Goal: Task Accomplishment & Management: Use online tool/utility

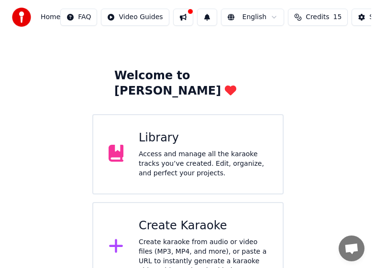
scroll to position [32, 0]
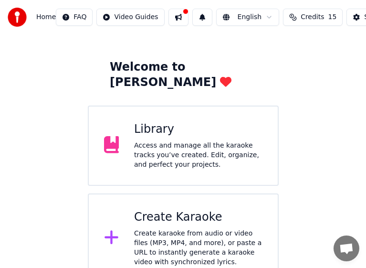
click at [222, 229] on div "Create karaoke from audio or video files (MP3, MP4, and more), or paste a URL t…" at bounding box center [198, 248] width 129 height 38
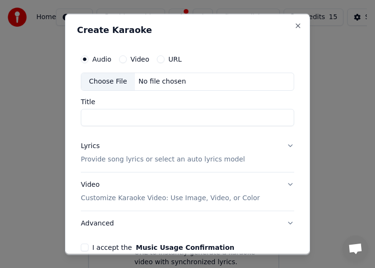
click at [108, 84] on div "Choose File" at bounding box center [108, 81] width 54 height 17
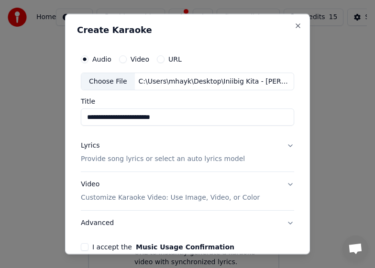
type input "**********"
click at [121, 163] on p "Provide song lyrics or select an auto lyrics model" at bounding box center [163, 159] width 164 height 10
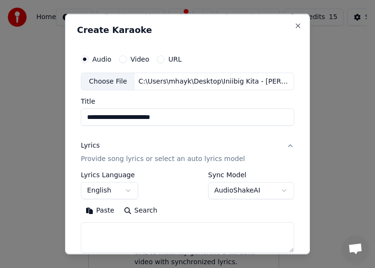
click at [149, 243] on textarea at bounding box center [187, 237] width 213 height 31
paste textarea "**********"
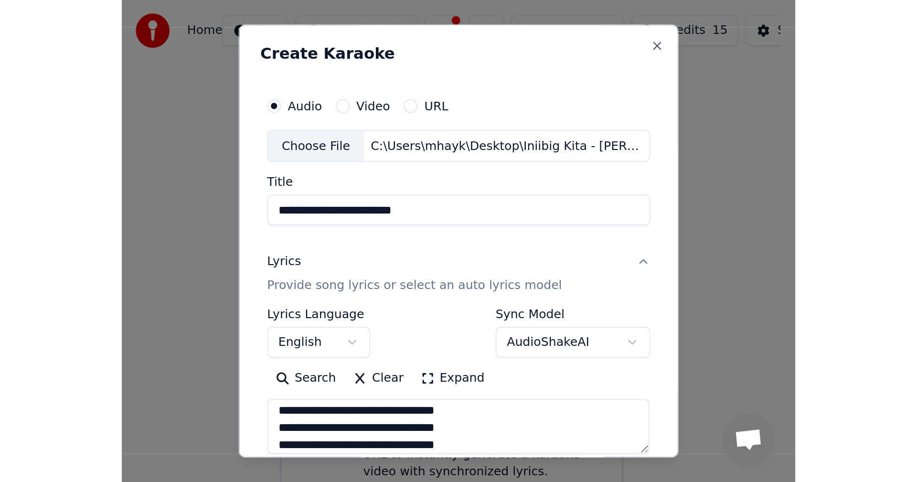
scroll to position [0, 0]
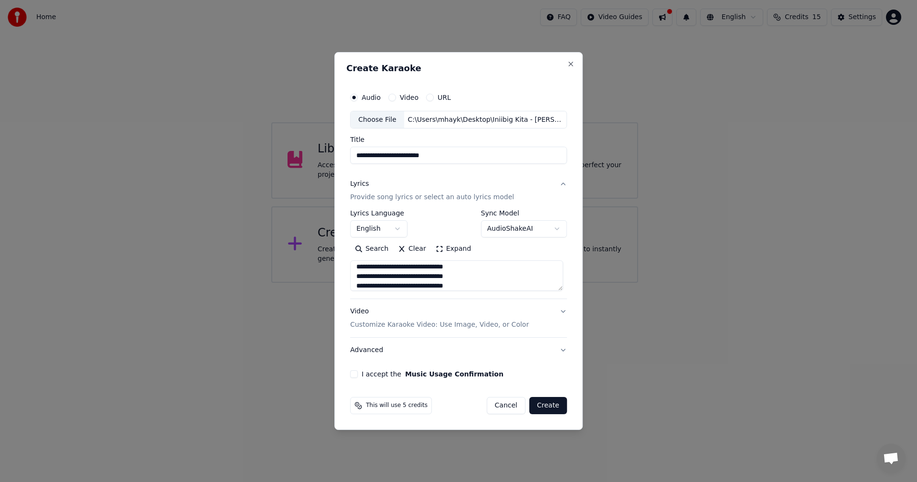
type textarea "**********"
click at [374, 268] on button "Advanced" at bounding box center [458, 350] width 217 height 25
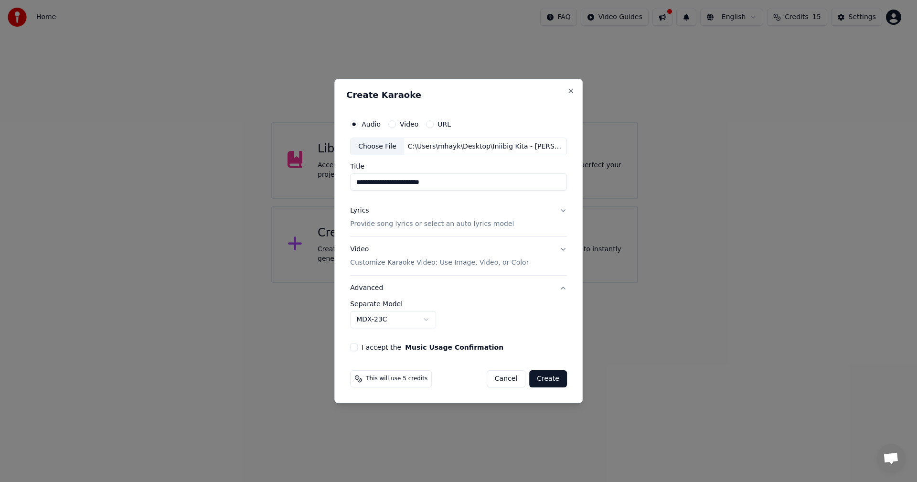
click at [374, 266] on p "Customize Karaoke Video: Use Image, Video, or Color" at bounding box center [439, 263] width 179 height 10
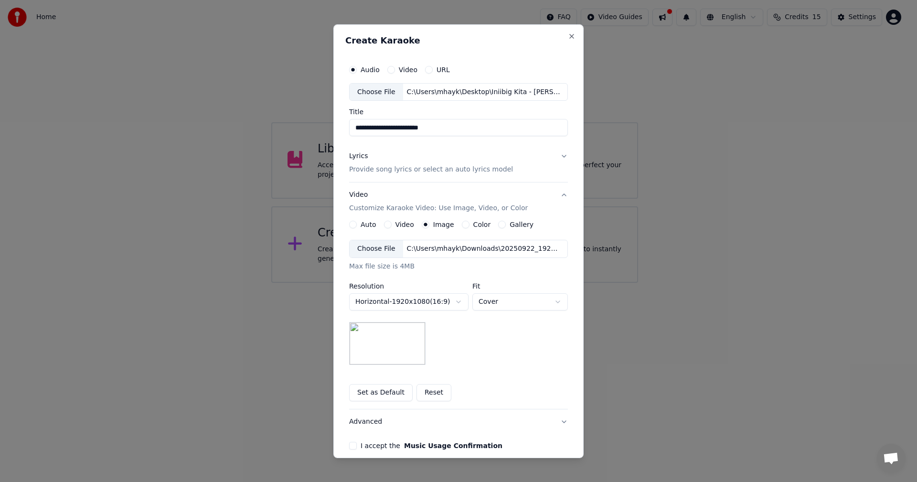
click at [374, 253] on div "Choose File" at bounding box center [377, 248] width 54 height 17
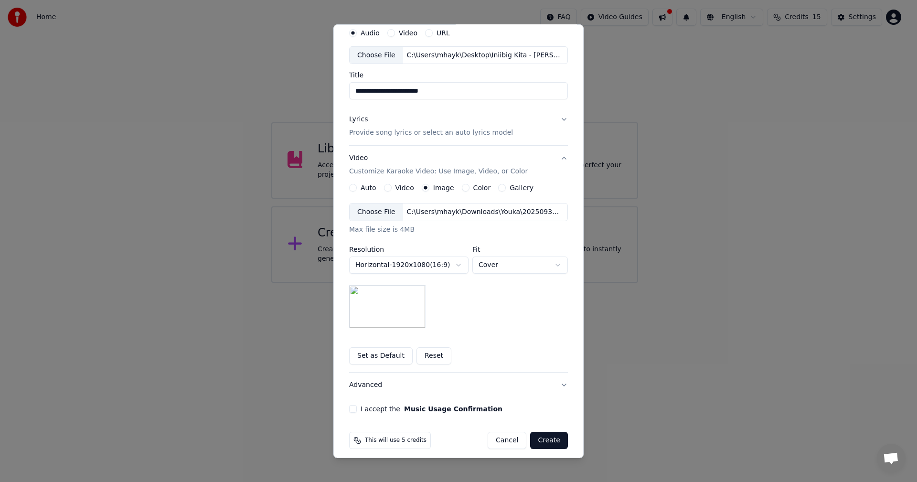
scroll to position [43, 0]
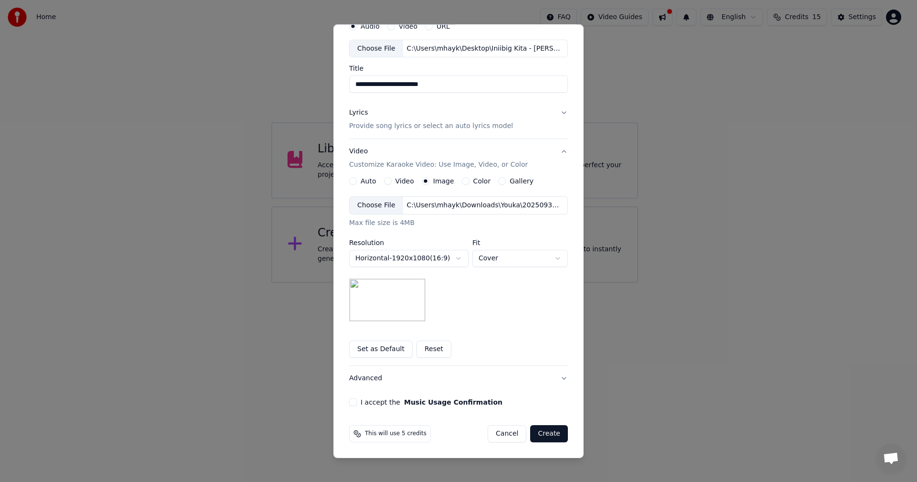
click at [353, 268] on button "I accept the Music Usage Confirmation" at bounding box center [353, 402] width 8 height 8
click at [374, 268] on button "Create" at bounding box center [549, 433] width 38 height 17
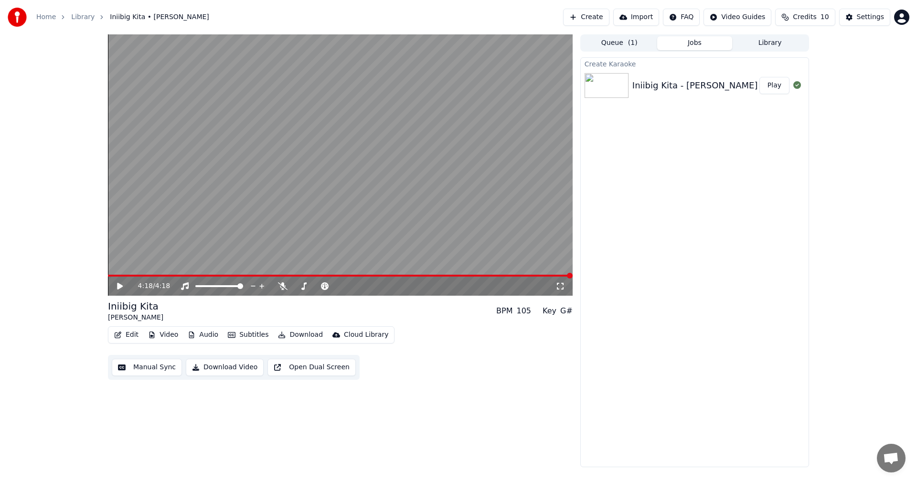
drag, startPoint x: 120, startPoint y: 288, endPoint x: 124, endPoint y: 293, distance: 6.5
click at [120, 268] on icon at bounding box center [120, 286] width 6 height 7
click at [334, 184] on video at bounding box center [340, 164] width 465 height 261
click at [245, 268] on button "Subtitles" at bounding box center [248, 334] width 48 height 13
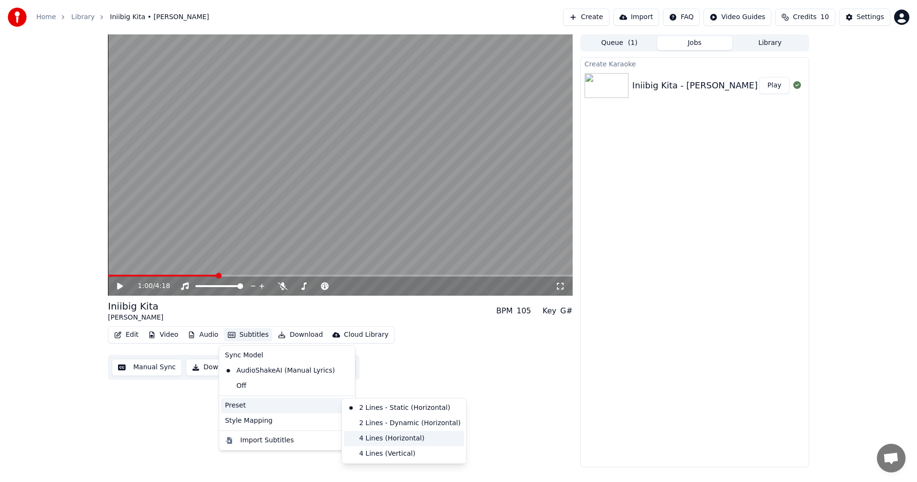
click at [374, 268] on div "4 Lines (Horizontal)" at bounding box center [404, 438] width 120 height 15
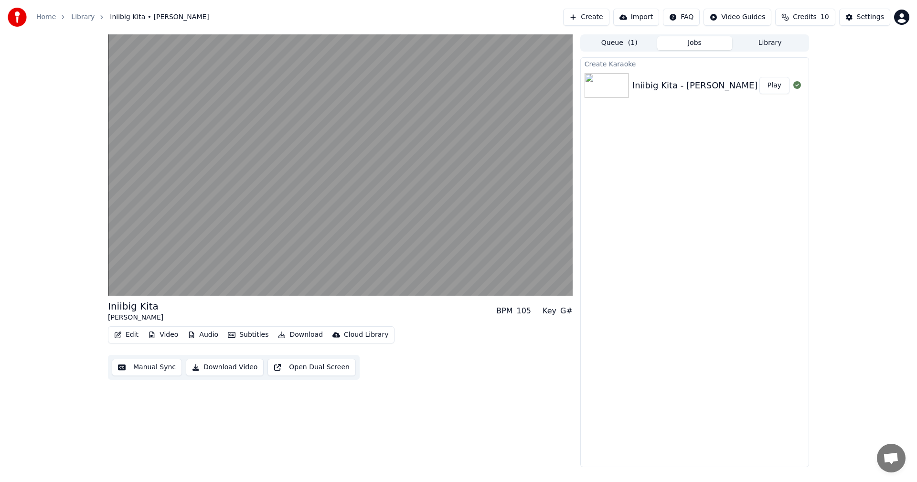
click at [150, 268] on button "Manual Sync" at bounding box center [147, 367] width 70 height 17
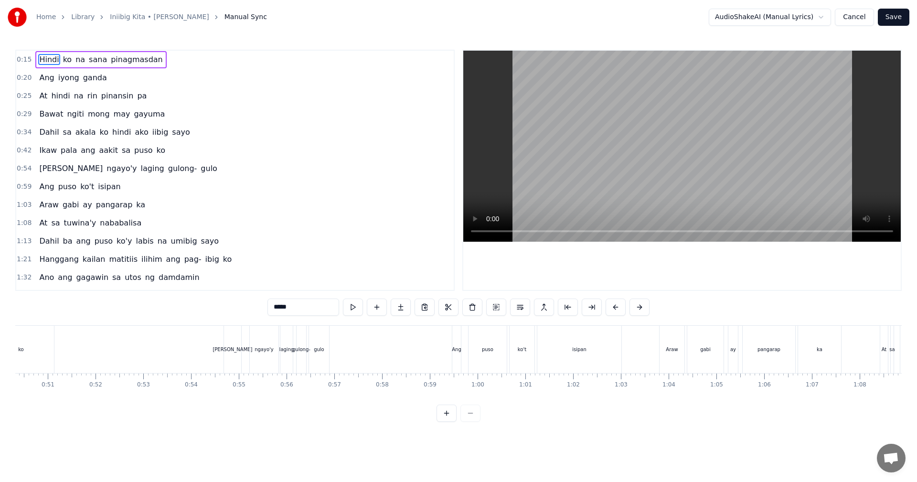
scroll to position [0, 2424]
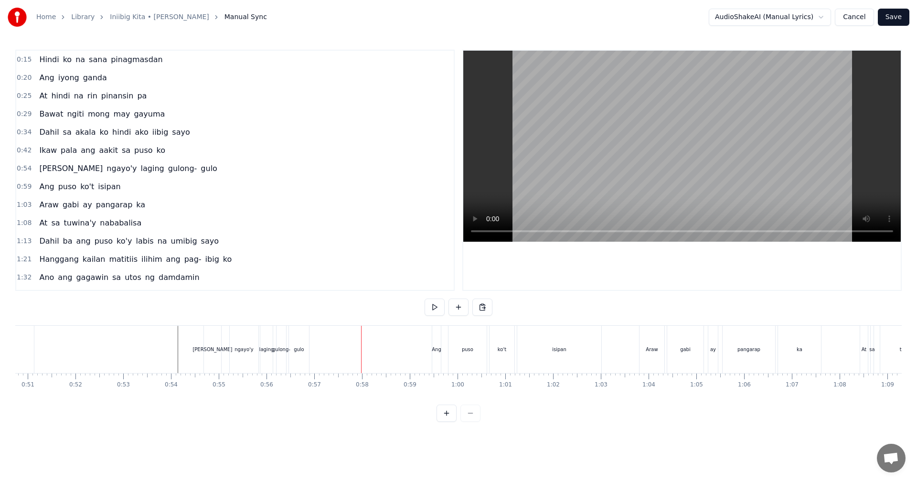
click at [293, 268] on div "gulo" at bounding box center [299, 349] width 20 height 47
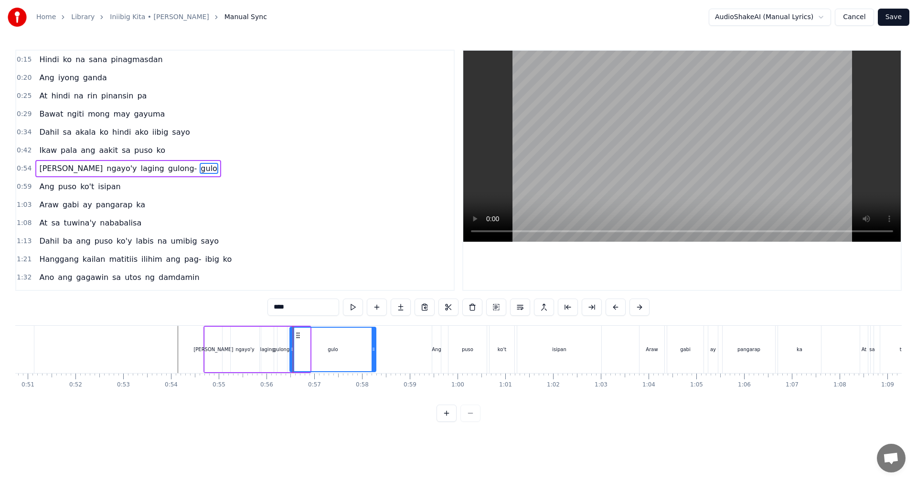
drag, startPoint x: 308, startPoint y: 356, endPoint x: 374, endPoint y: 354, distance: 65.9
click at [374, 268] on div at bounding box center [374, 349] width 4 height 43
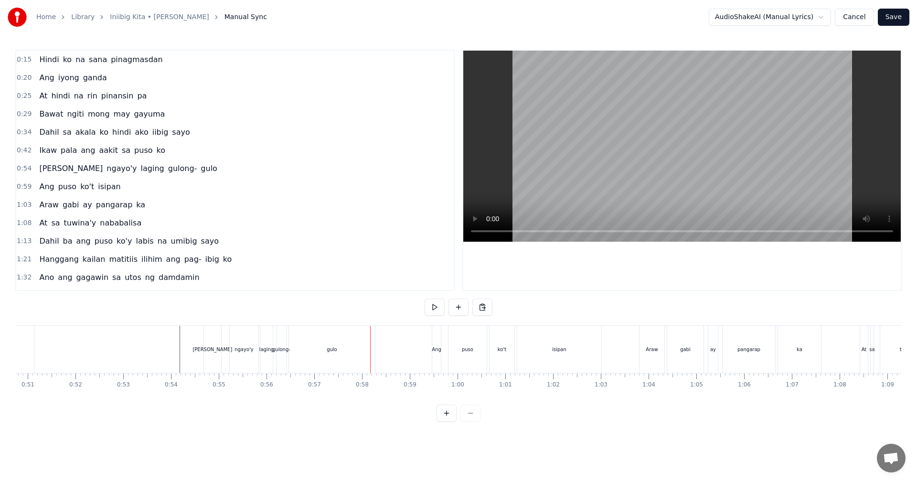
click at [283, 268] on div "gulong-" at bounding box center [282, 349] width 10 height 47
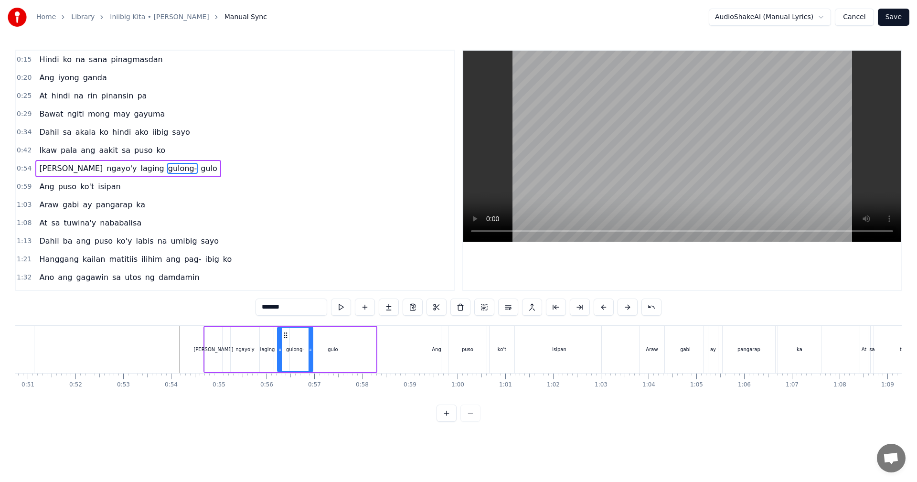
drag, startPoint x: 286, startPoint y: 355, endPoint x: 316, endPoint y: 355, distance: 30.1
click at [312, 268] on div at bounding box center [311, 349] width 4 height 43
click at [330, 268] on div "gulo" at bounding box center [333, 349] width 86 height 45
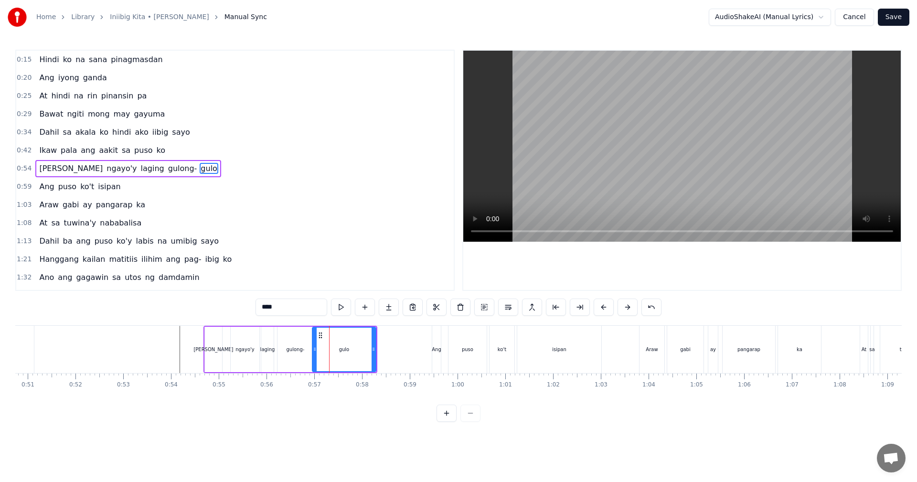
drag, startPoint x: 290, startPoint y: 353, endPoint x: 313, endPoint y: 355, distance: 22.5
click at [313, 268] on div at bounding box center [315, 349] width 4 height 43
click at [285, 268] on div "gulong-" at bounding box center [296, 349] width 36 height 45
type input "*******"
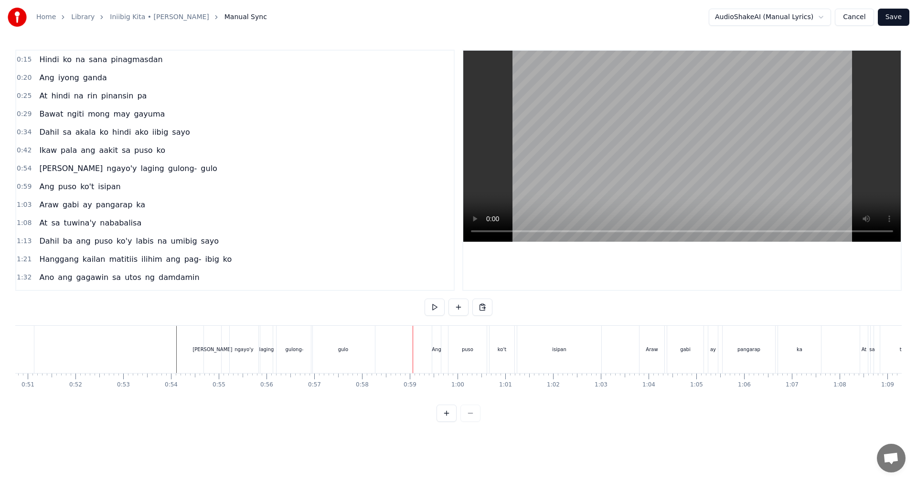
click at [303, 268] on div "gulong-" at bounding box center [295, 349] width 36 height 47
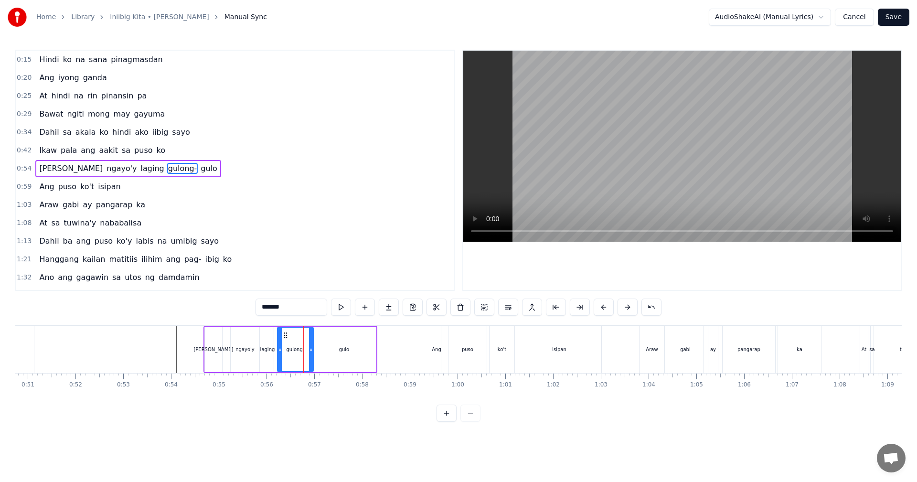
click at [325, 268] on div "gulo" at bounding box center [344, 349] width 64 height 45
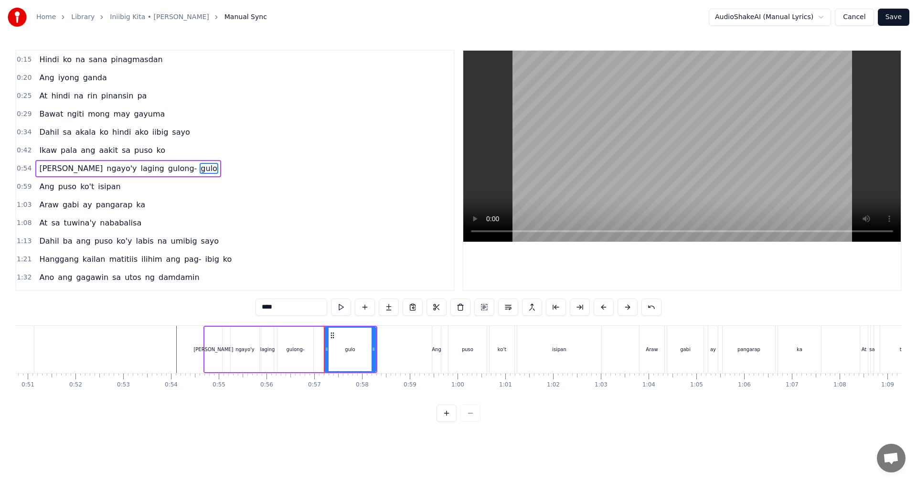
drag, startPoint x: 314, startPoint y: 352, endPoint x: 326, endPoint y: 353, distance: 12.0
click at [326, 268] on div at bounding box center [327, 349] width 4 height 43
click at [286, 268] on div "gulong-" at bounding box center [296, 349] width 36 height 45
drag, startPoint x: 278, startPoint y: 353, endPoint x: 287, endPoint y: 353, distance: 8.6
click at [287, 268] on div at bounding box center [289, 349] width 4 height 43
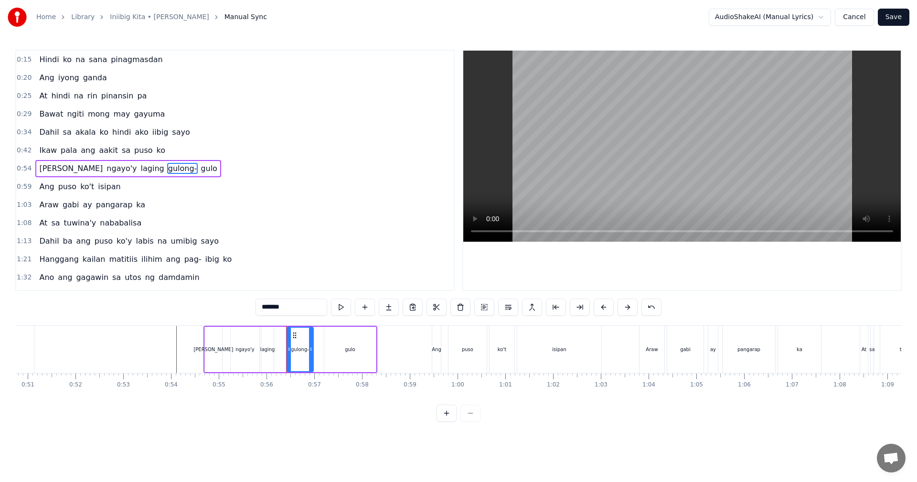
click at [266, 268] on div "laging" at bounding box center [267, 349] width 15 height 7
type input "******"
click at [281, 268] on icon at bounding box center [280, 349] width 4 height 8
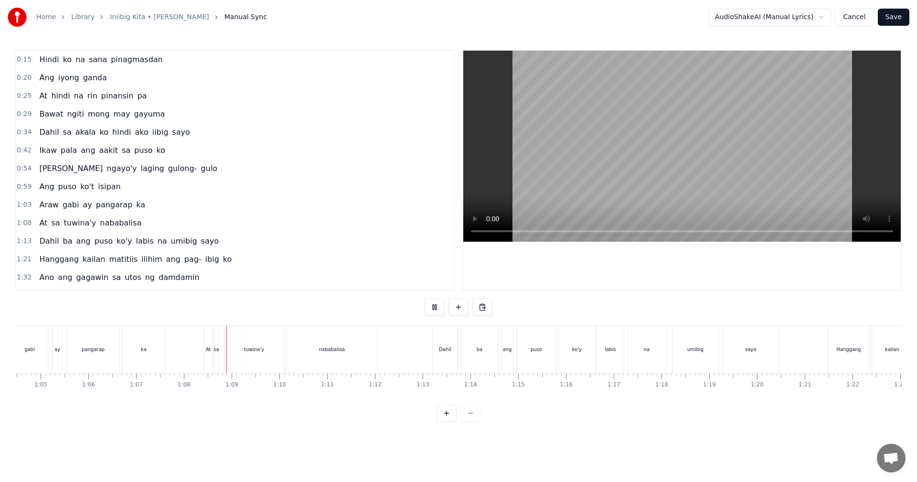
scroll to position [0, 3216]
click at [374, 19] on button "Save" at bounding box center [894, 17] width 32 height 17
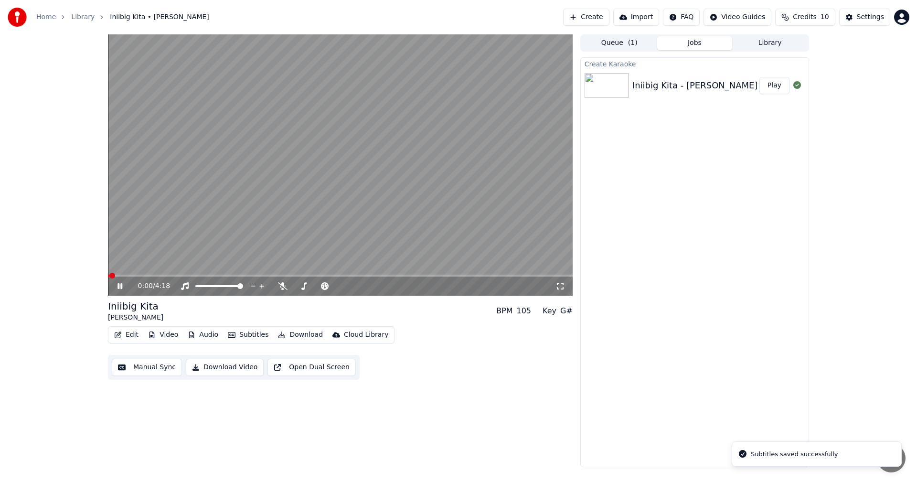
click at [185, 268] on video at bounding box center [340, 164] width 465 height 261
click at [187, 268] on span at bounding box center [340, 276] width 465 height 2
click at [211, 268] on span at bounding box center [340, 276] width 465 height 2
click at [223, 268] on span at bounding box center [340, 276] width 465 height 2
click at [240, 268] on video at bounding box center [340, 164] width 465 height 261
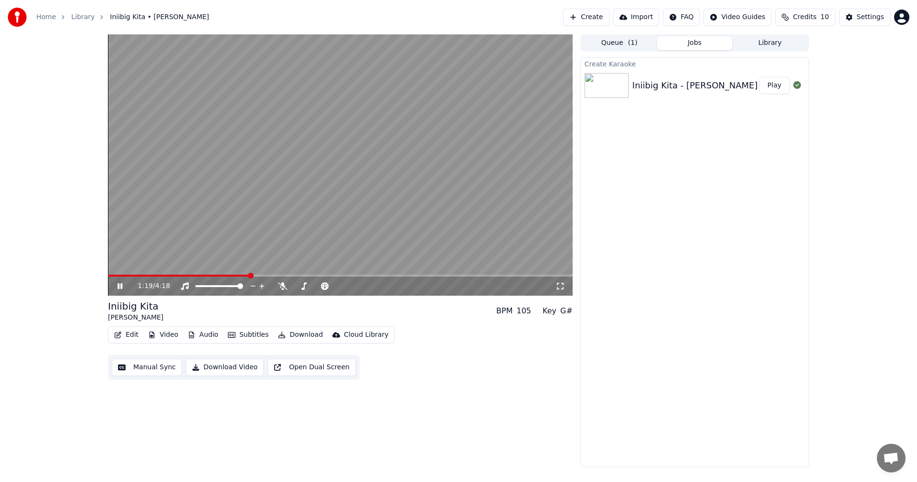
click at [250, 268] on span at bounding box center [340, 276] width 465 height 2
click at [214, 268] on button "Download Video" at bounding box center [225, 367] width 78 height 17
